Goal: Find specific page/section: Find specific page/section

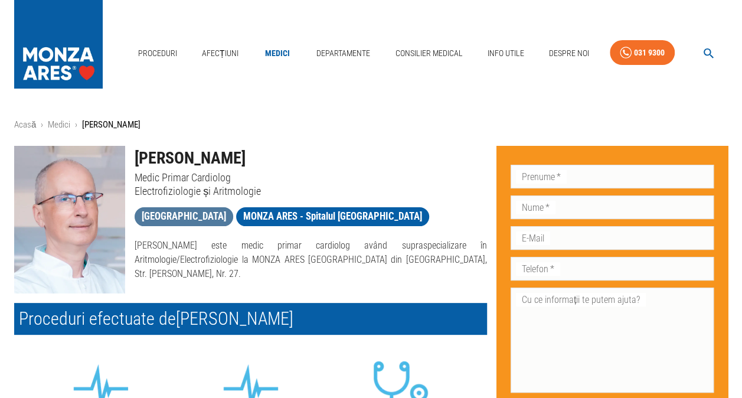
click at [232, 217] on span "[GEOGRAPHIC_DATA]" at bounding box center [184, 216] width 99 height 15
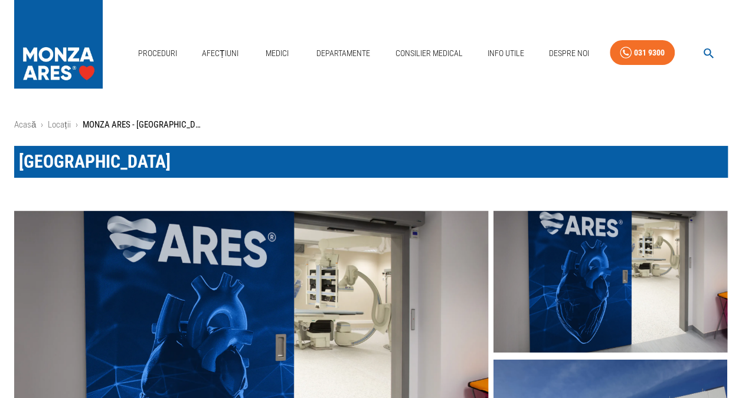
click at [167, 129] on div "[GEOGRAPHIC_DATA]" at bounding box center [361, 152] width 733 height 51
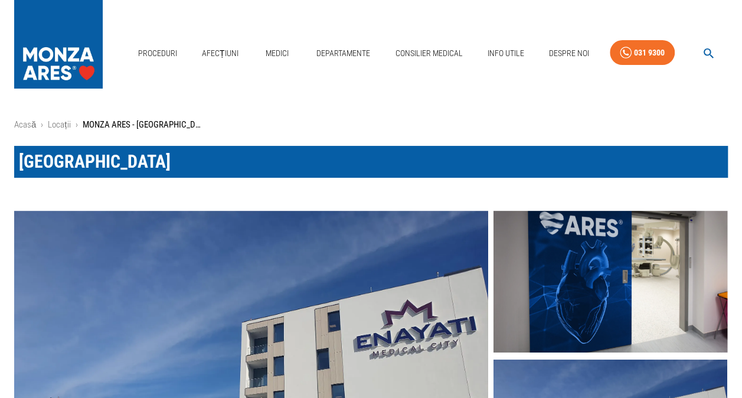
click at [158, 122] on p "MONZA ARES - [GEOGRAPHIC_DATA]" at bounding box center [142, 125] width 118 height 14
click at [119, 126] on p "MONZA ARES - [GEOGRAPHIC_DATA]" at bounding box center [142, 125] width 118 height 14
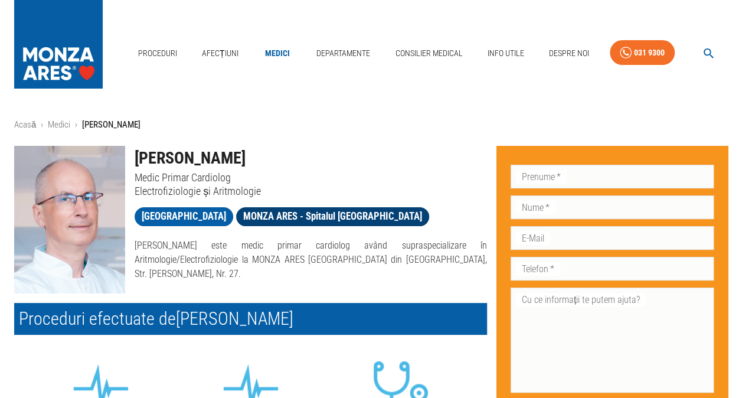
click at [339, 215] on span "MONZA ARES - Spitalul [GEOGRAPHIC_DATA]" at bounding box center [332, 216] width 193 height 15
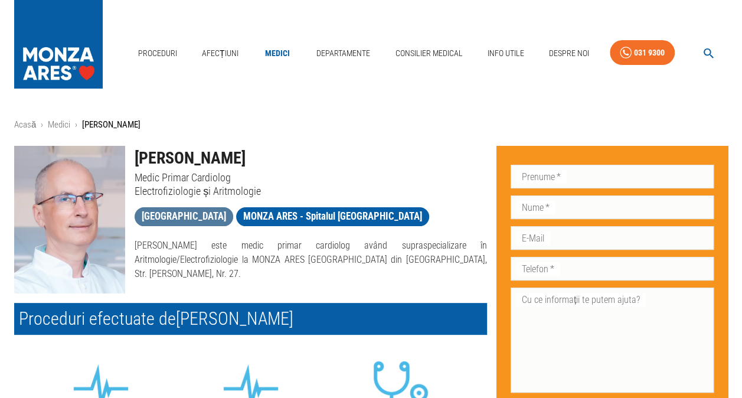
click at [220, 219] on span "[GEOGRAPHIC_DATA]" at bounding box center [184, 216] width 99 height 15
